Goal: Register for event/course

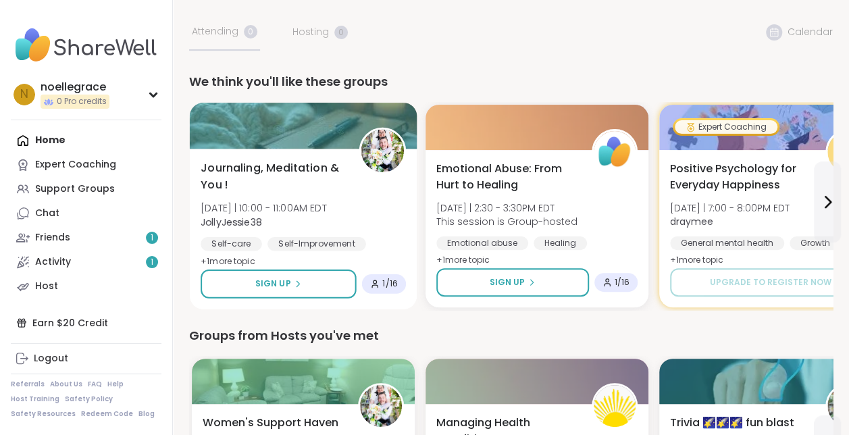
scroll to position [135, 0]
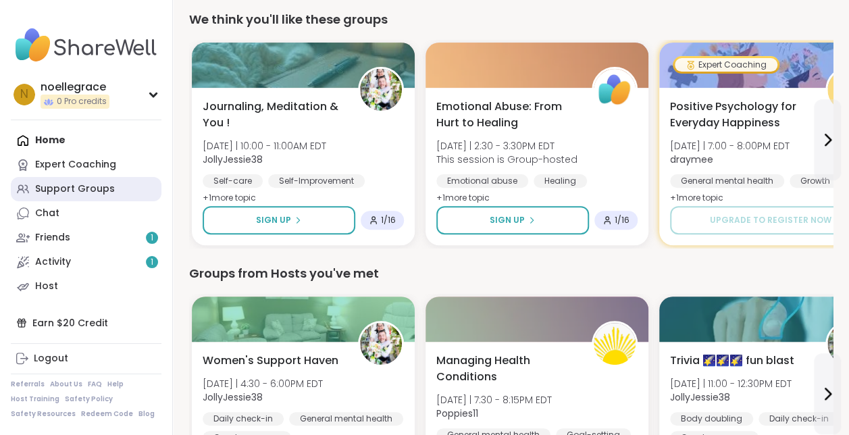
click at [68, 189] on div "Support Groups" at bounding box center [75, 189] width 80 height 14
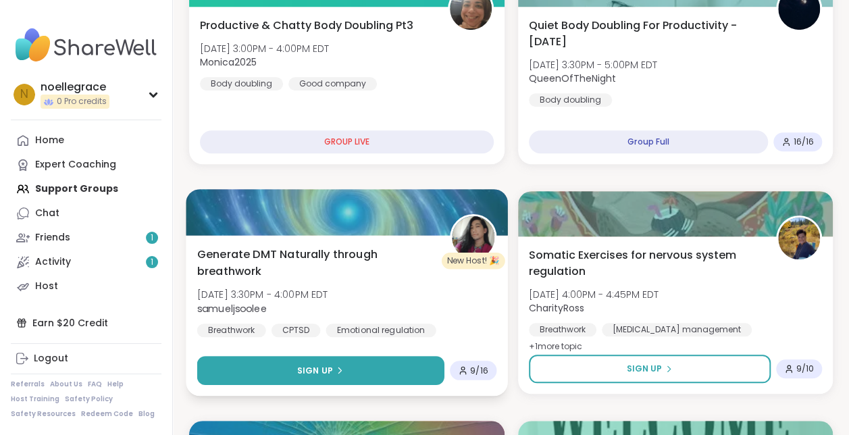
scroll to position [473, 0]
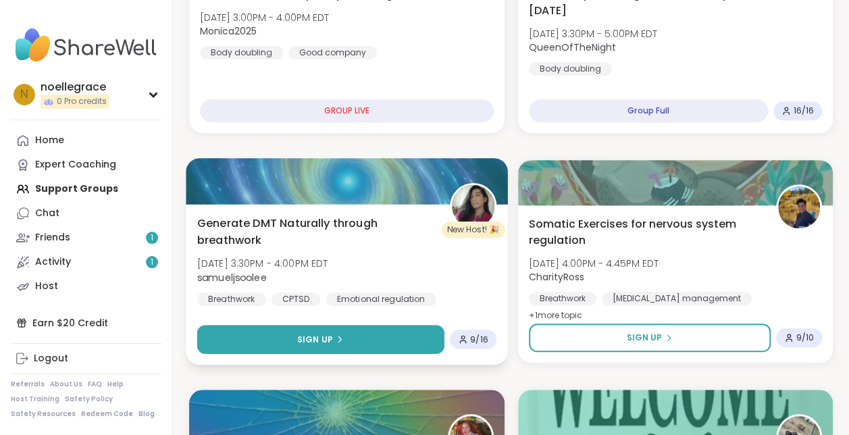
click at [285, 338] on button "Sign Up" at bounding box center [320, 339] width 247 height 29
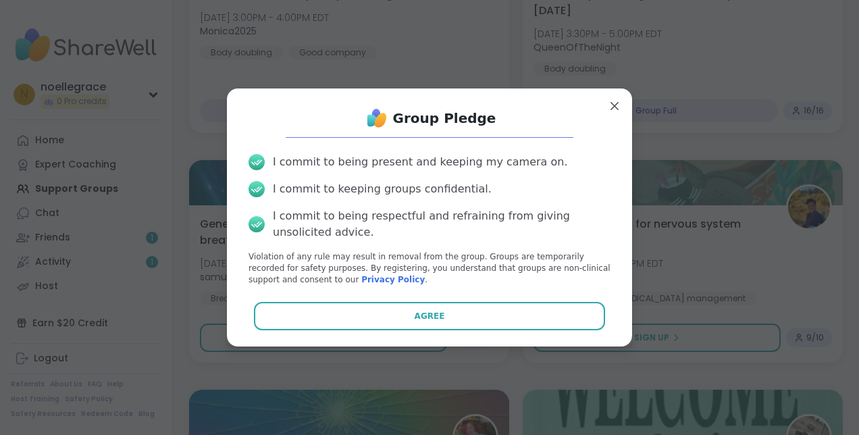
click at [342, 298] on div "Group Pledge I commit to being present and keeping my camera on. I commit to ke…" at bounding box center [430, 217] width 384 height 236
click at [348, 307] on button "Agree" at bounding box center [430, 316] width 352 height 28
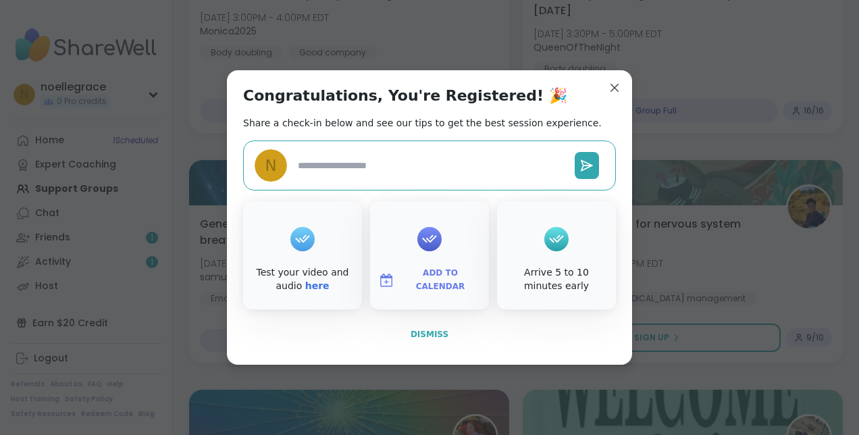
click at [430, 339] on span "Dismiss" at bounding box center [430, 334] width 38 height 12
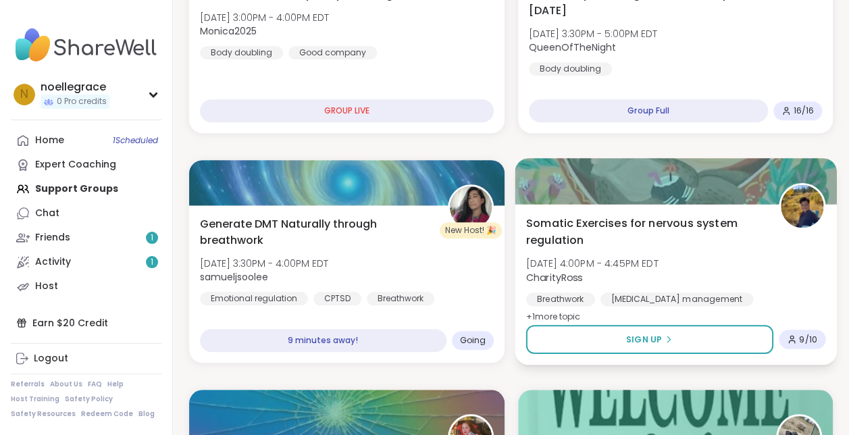
scroll to position [540, 0]
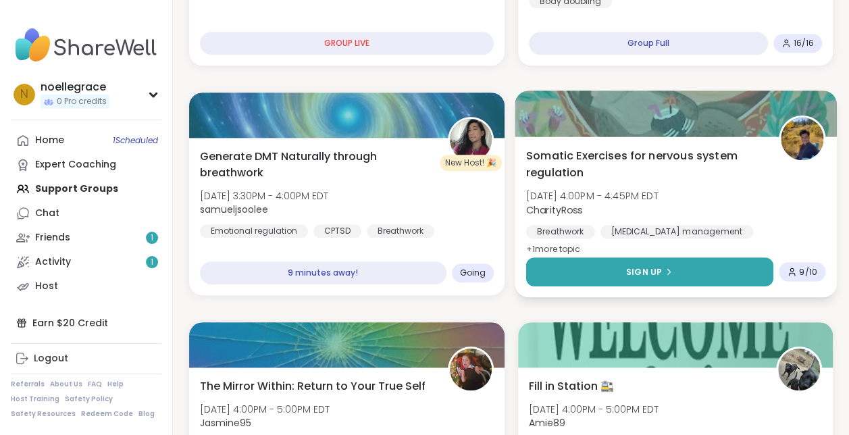
click at [669, 281] on button "Sign Up" at bounding box center [648, 271] width 247 height 29
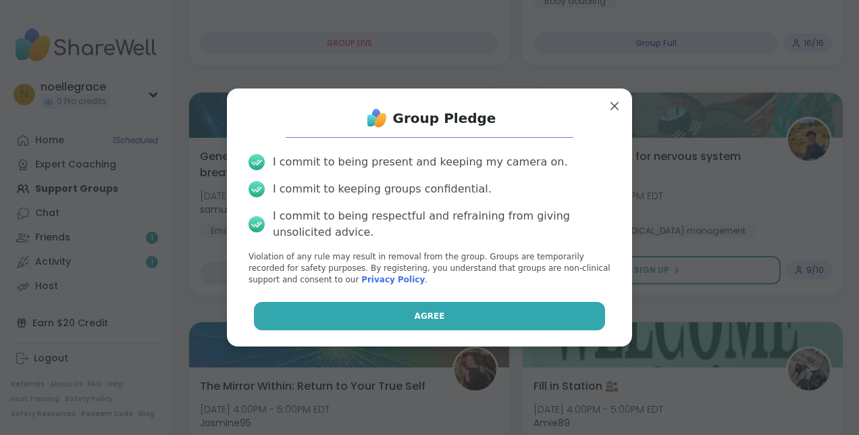
click at [431, 313] on span "Agree" at bounding box center [430, 316] width 30 height 12
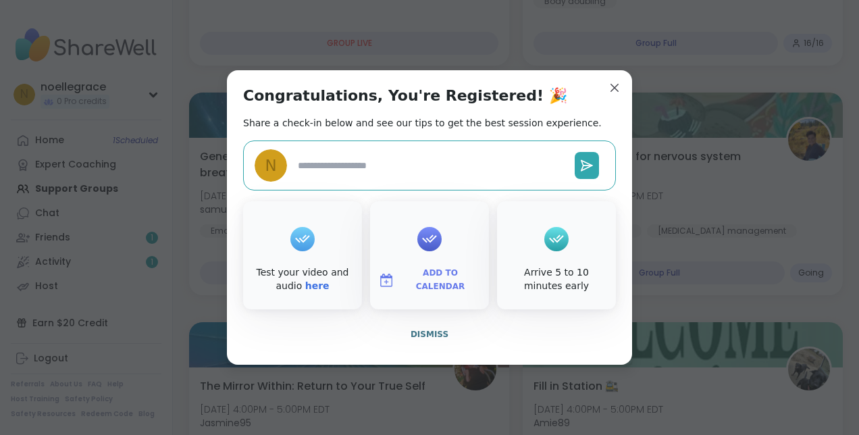
type textarea "*"
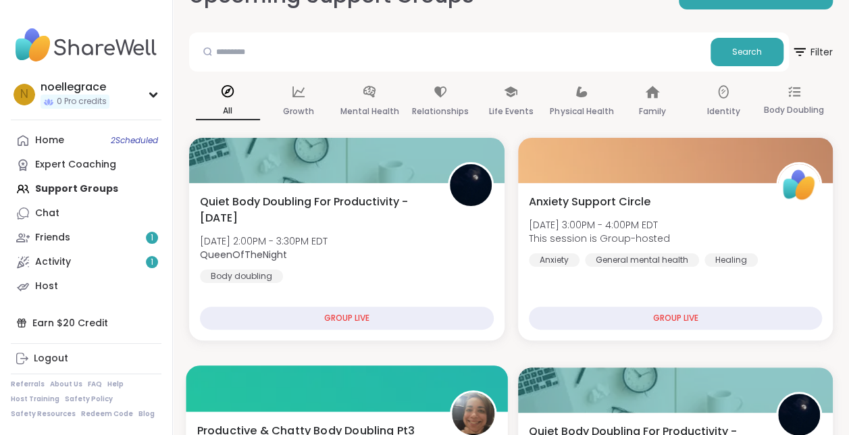
scroll to position [0, 0]
